Goal: Find specific page/section: Find specific page/section

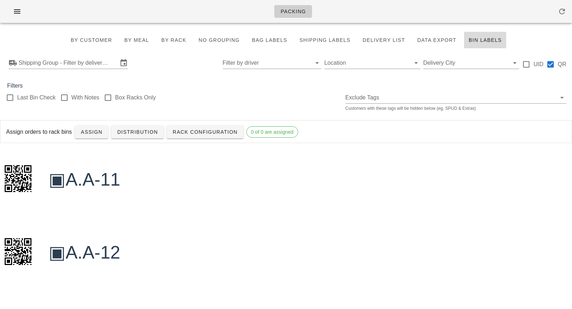
click at [479, 43] on span "Bin Labels" at bounding box center [485, 40] width 34 height 6
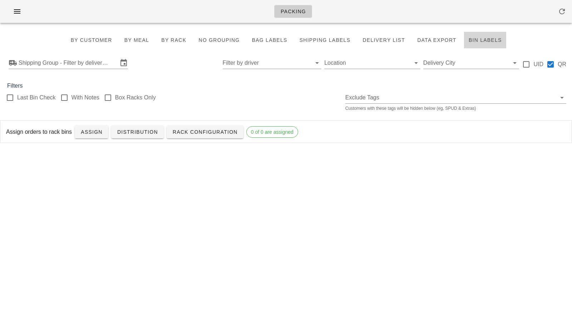
click at [479, 43] on span "Bin Labels" at bounding box center [485, 40] width 34 height 6
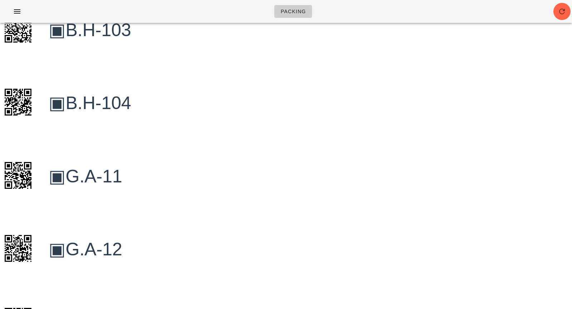
scroll to position [35015, 0]
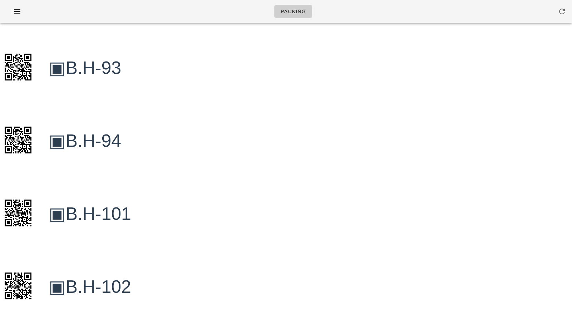
scroll to position [33363, 0]
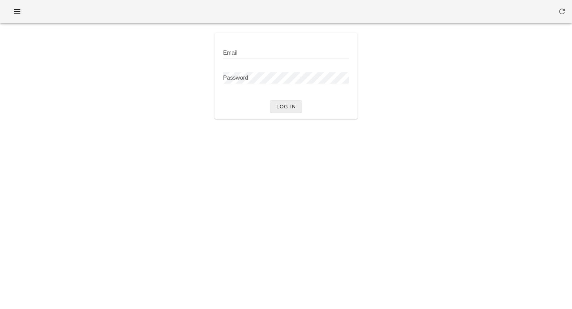
type input "[PERSON_NAME][EMAIL_ADDRESS][DOMAIN_NAME]"
click at [283, 109] on span "Log in" at bounding box center [286, 107] width 20 height 6
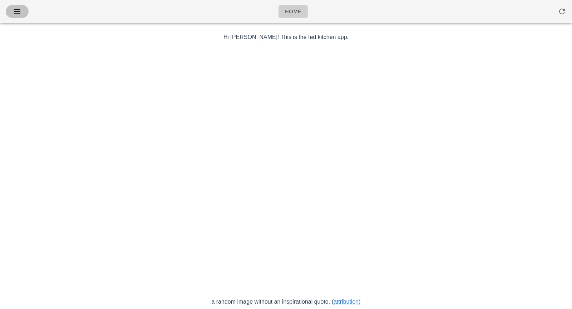
click at [13, 16] on button "button" at bounding box center [17, 11] width 23 height 13
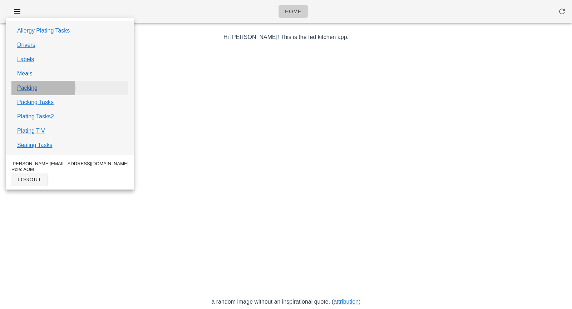
click at [36, 89] on link "Packing" at bounding box center [27, 88] width 20 height 9
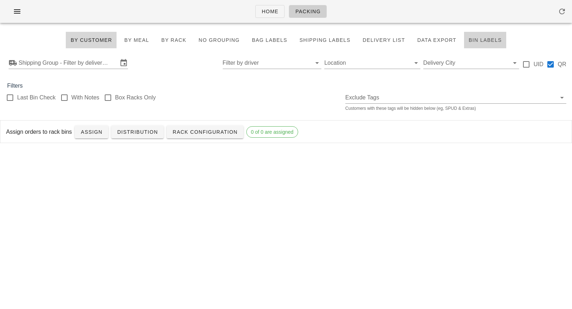
click at [470, 38] on span "Bin Labels" at bounding box center [485, 40] width 34 height 6
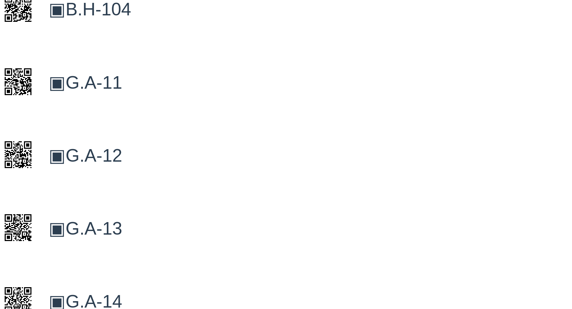
scroll to position [35111, 0]
